Goal: Information Seeking & Learning: Learn about a topic

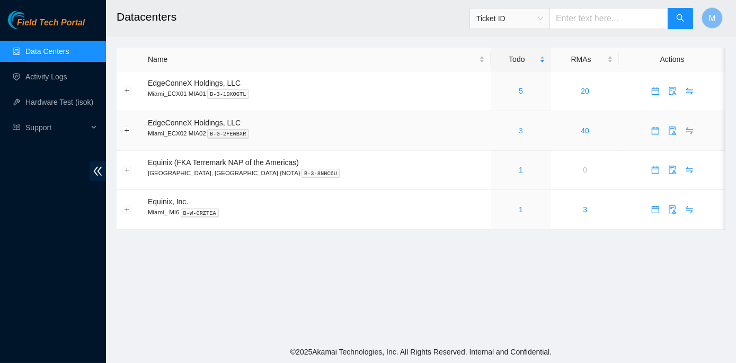
click at [519, 131] on link "3" at bounding box center [521, 131] width 4 height 8
click at [519, 169] on link "1" at bounding box center [521, 170] width 4 height 8
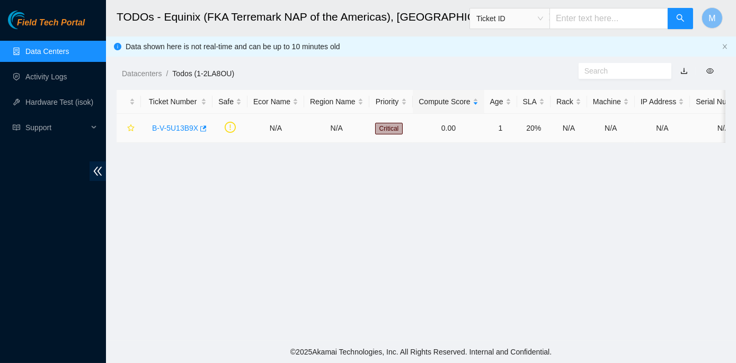
click at [175, 127] on link "B-V-5U13B9X" at bounding box center [175, 128] width 46 height 8
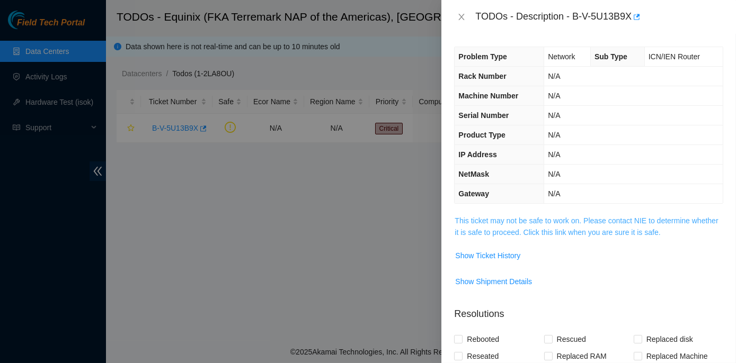
click at [541, 218] on link "This ticket may not be safe to work on. Please contact NIE to determine whether…" at bounding box center [585, 227] width 263 height 20
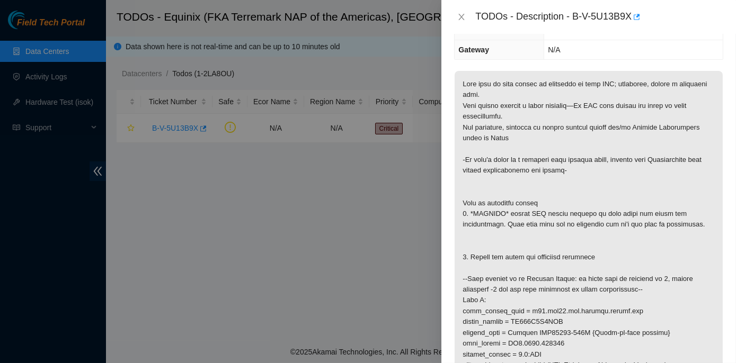
scroll to position [192, 0]
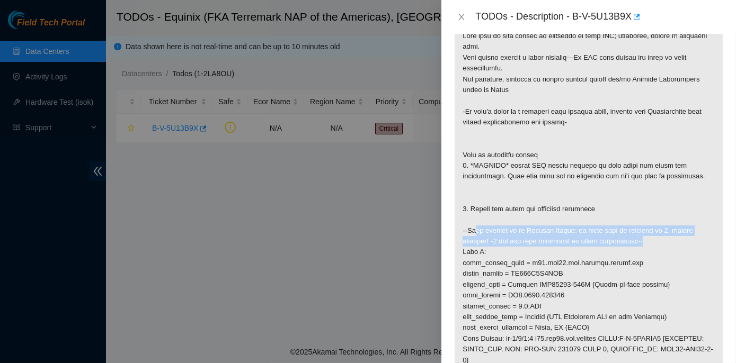
drag, startPoint x: 468, startPoint y: 235, endPoint x: 638, endPoint y: 249, distance: 170.6
click at [638, 249] on p at bounding box center [588, 344] width 268 height 643
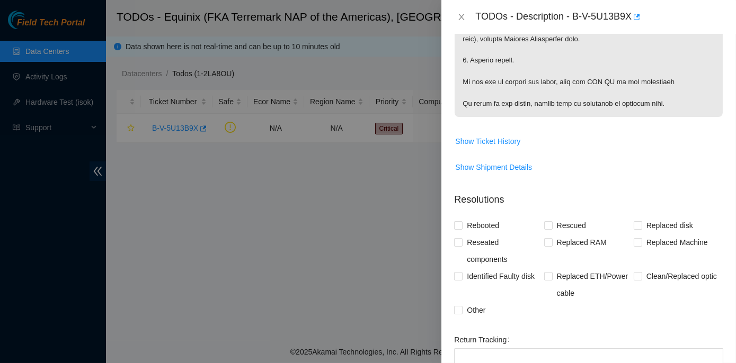
scroll to position [770, 0]
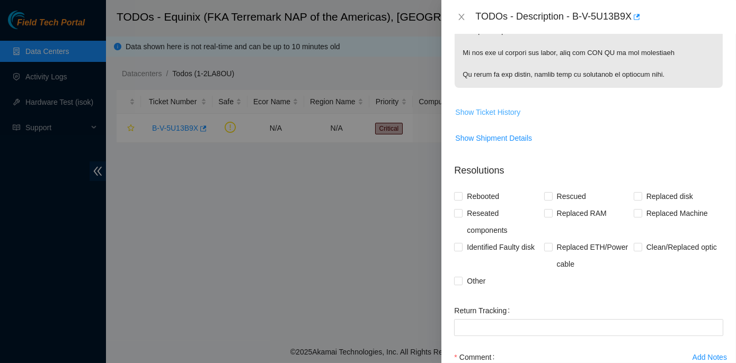
click at [488, 118] on span "Show Ticket History" at bounding box center [487, 112] width 65 height 12
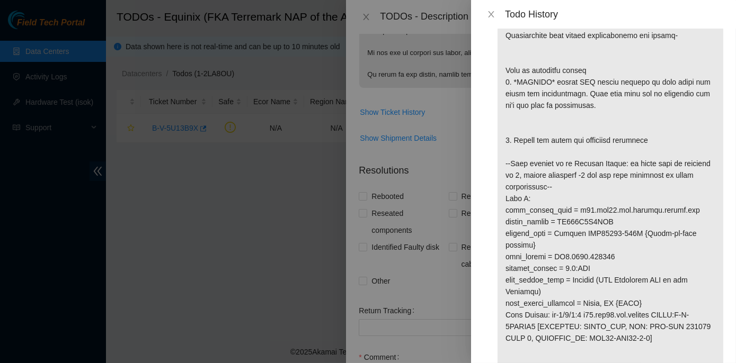
scroll to position [144, 0]
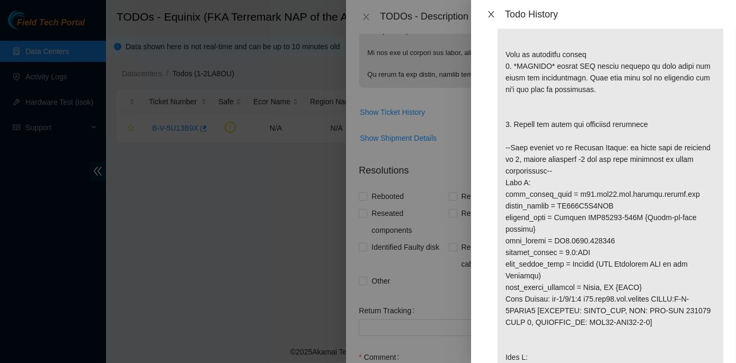
click at [493, 13] on icon "close" at bounding box center [491, 14] width 8 height 8
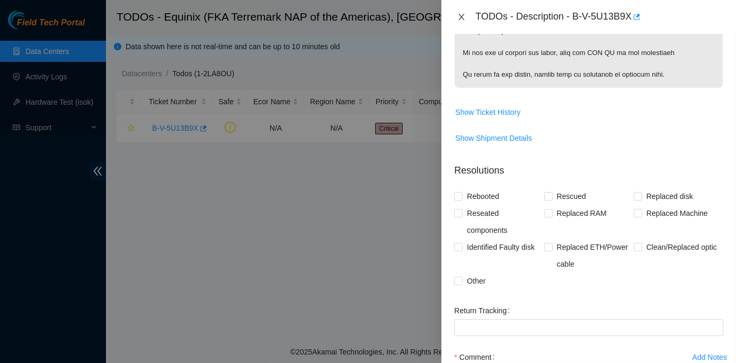
click at [461, 19] on icon "close" at bounding box center [461, 17] width 8 height 8
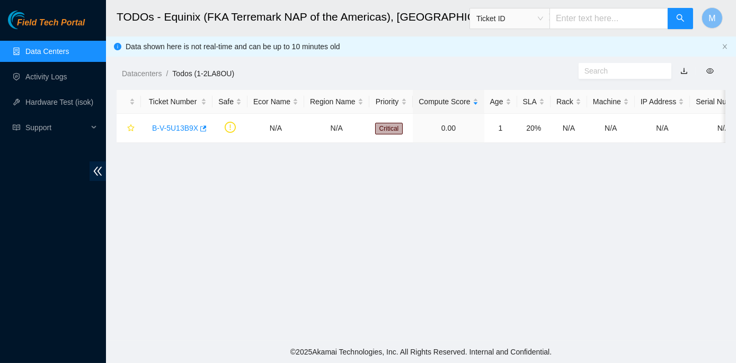
scroll to position [261, 0]
click at [48, 48] on link "Data Centers" at bounding box center [46, 51] width 43 height 8
